Goal: Information Seeking & Learning: Learn about a topic

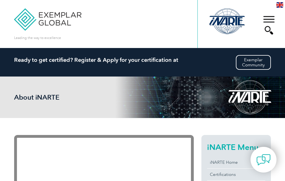
click at [269, 21] on div "▼" at bounding box center [268, 25] width 15 height 28
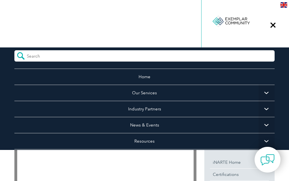
click at [148, 26] on div "Leading the way to excellence Search Login to the Community ▼" at bounding box center [144, 24] width 260 height 48
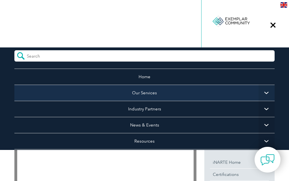
click at [143, 95] on link "Our Services" at bounding box center [144, 93] width 260 height 16
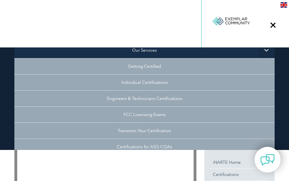
scroll to position [28, 0]
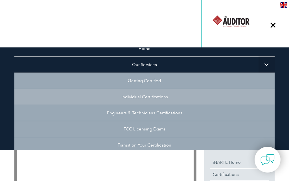
click at [146, 98] on link "Individual Certifications" at bounding box center [144, 97] width 260 height 16
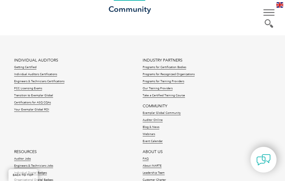
scroll to position [790, 0]
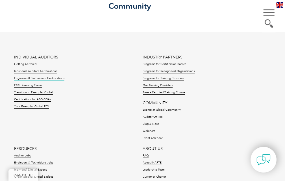
click at [29, 77] on link "Engineers & Technicians Certifications" at bounding box center [39, 78] width 50 height 4
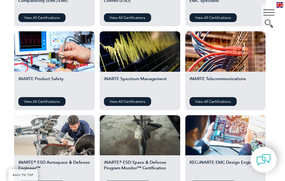
scroll to position [254, 0]
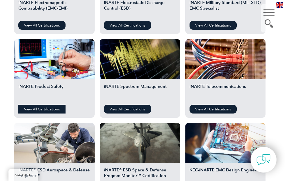
click at [51, 107] on link "View All Certifications" at bounding box center [41, 109] width 47 height 9
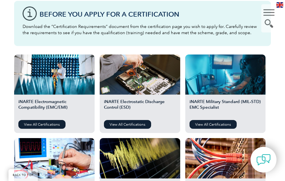
scroll to position [169, 0]
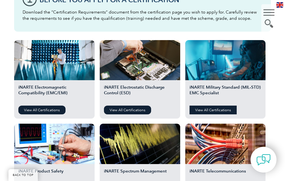
click at [210, 111] on link "View All Certifications" at bounding box center [212, 110] width 47 height 9
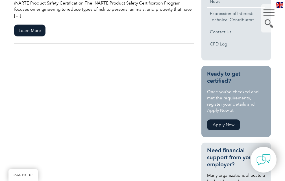
scroll to position [141, 0]
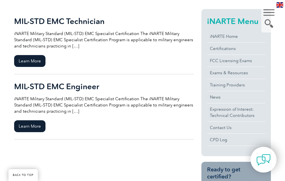
scroll to position [141, 0]
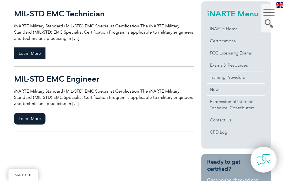
click at [36, 52] on span "Learn More" at bounding box center [29, 53] width 31 height 12
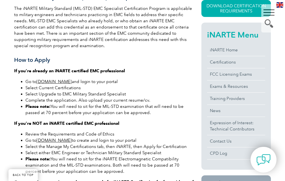
scroll to position [169, 0]
